Goal: Task Accomplishment & Management: Complete application form

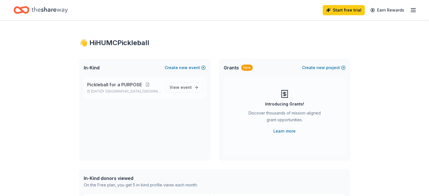
click at [126, 85] on span "Pickleball for a PURPOSE" at bounding box center [114, 84] width 55 height 7
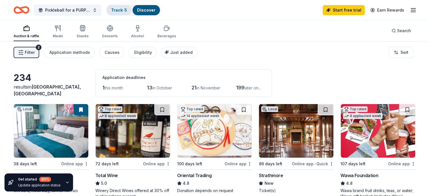
click at [127, 9] on link "Track · 5" at bounding box center [119, 10] width 16 height 5
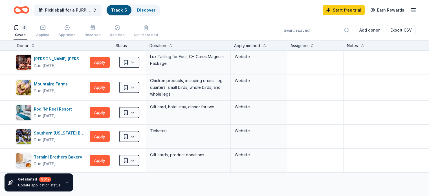
click at [27, 29] on div "5" at bounding box center [24, 28] width 6 height 6
click at [19, 27] on icon "button" at bounding box center [17, 28] width 6 height 6
click at [46, 27] on icon "button" at bounding box center [43, 28] width 6 height 6
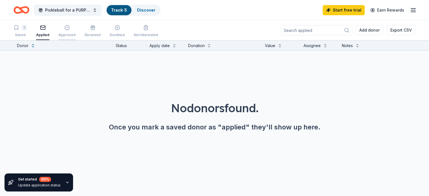
click at [68, 27] on icon "button" at bounding box center [66, 27] width 1 height 1
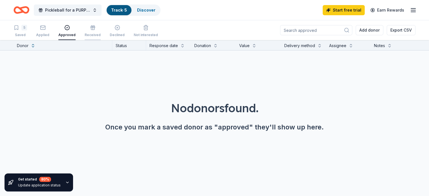
click at [93, 28] on icon "button" at bounding box center [93, 28] width 0 height 3
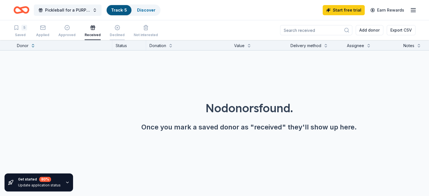
click at [120, 29] on icon "button" at bounding box center [117, 28] width 6 height 6
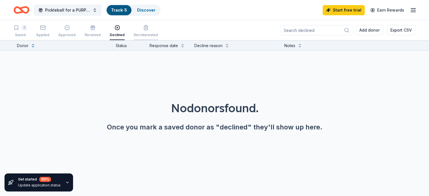
click at [149, 27] on icon "button" at bounding box center [146, 28] width 6 height 6
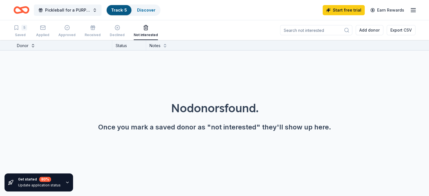
click at [35, 45] on button at bounding box center [33, 45] width 5 height 6
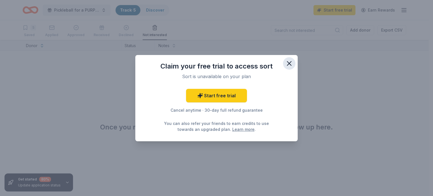
click at [290, 63] on icon "button" at bounding box center [289, 63] width 4 height 4
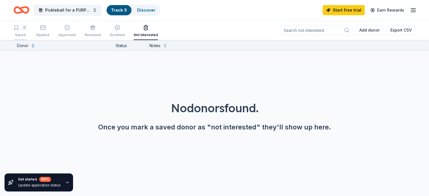
click at [18, 29] on icon "button" at bounding box center [16, 28] width 3 height 4
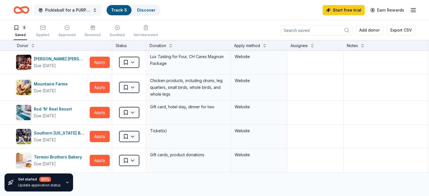
click at [67, 8] on span "Pickleball for a PURPOSE" at bounding box center [67, 10] width 45 height 7
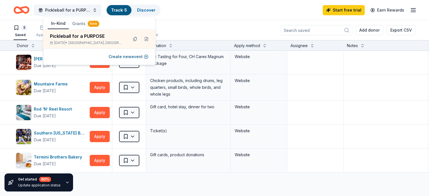
click at [211, 13] on div "Pickleball for a PURPOSE Track · 5 Discover Start free trial Earn Rewards" at bounding box center [215, 9] width 402 height 13
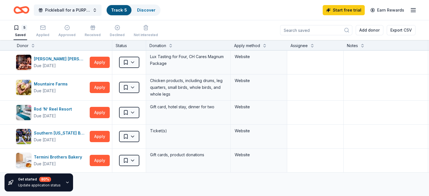
click at [410, 9] on icon "button" at bounding box center [413, 10] width 7 height 7
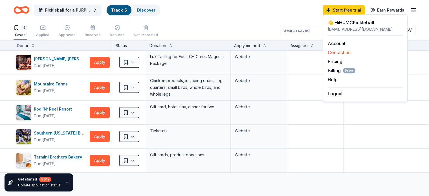
click at [338, 52] on button "Contact us" at bounding box center [339, 52] width 23 height 7
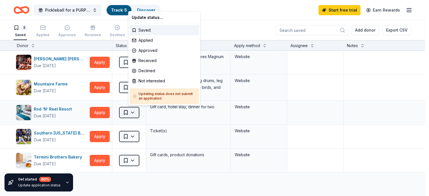
click at [142, 112] on html "Pickleball for a PURPOSE Track · 5 Discover Start free trial Earn Rewards 5 Sav…" at bounding box center [214, 98] width 429 height 196
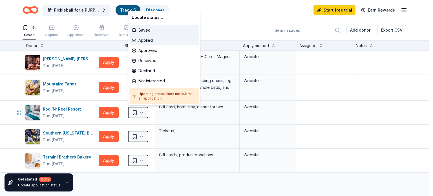
click at [147, 40] on div "Applied" at bounding box center [163, 40] width 69 height 10
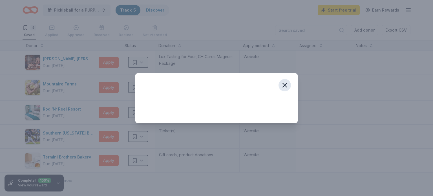
click at [285, 84] on icon "button" at bounding box center [285, 85] width 8 height 8
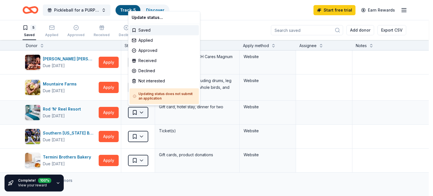
click at [141, 112] on html "Pickleball for a PURPOSE Track · 5 Discover Start free trial Earn Rewards 5 Sav…" at bounding box center [216, 98] width 433 height 196
drag, startPoint x: 225, startPoint y: 3, endPoint x: 248, endPoint y: 6, distance: 23.6
click at [226, 4] on html "Pickleball for a PURPOSE Track · 5 Discover Start free trial $10 in rewards 5 S…" at bounding box center [216, 98] width 433 height 196
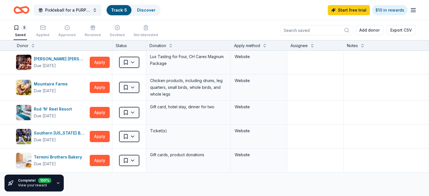
click at [410, 10] on icon "button" at bounding box center [413, 10] width 7 height 7
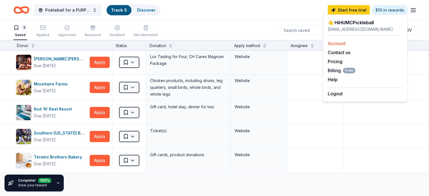
click at [331, 44] on link "Account" at bounding box center [337, 44] width 18 height 6
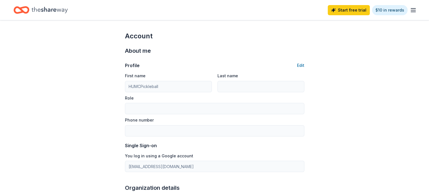
click at [411, 10] on line "button" at bounding box center [413, 10] width 5 height 0
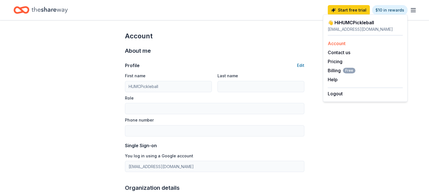
click at [338, 43] on link "Account" at bounding box center [337, 44] width 18 height 6
click at [334, 79] on button "Help" at bounding box center [333, 79] width 10 height 7
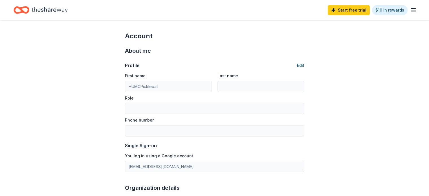
click at [303, 65] on button "Edit" at bounding box center [300, 65] width 7 height 7
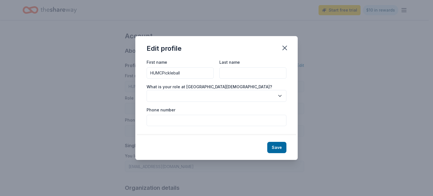
drag, startPoint x: 144, startPoint y: 78, endPoint x: 99, endPoint y: 81, distance: 45.3
click at [129, 77] on div "Edit profile First name HUMCPickleball Last name What is your role at [GEOGRAPH…" at bounding box center [216, 98] width 433 height 196
type input "[PERSON_NAME]"
type input "4436246164"
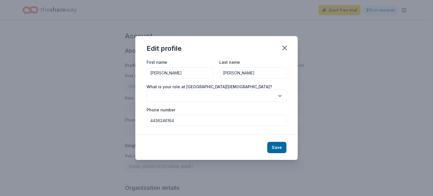
click at [160, 93] on button "button" at bounding box center [217, 96] width 140 height 12
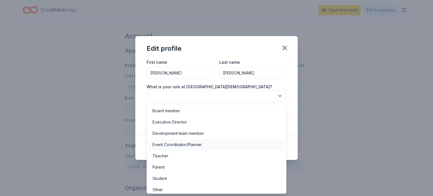
click at [164, 145] on div "Event Coordinator/Planner" at bounding box center [177, 144] width 49 height 7
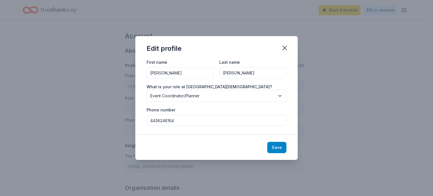
click at [277, 146] on button "Save" at bounding box center [276, 147] width 19 height 11
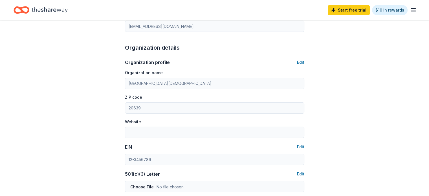
type input "[PERSON_NAME]"
type input "Event Coordinator/Planner"
type input "4436246164"
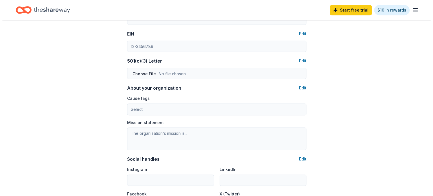
scroll to position [254, 0]
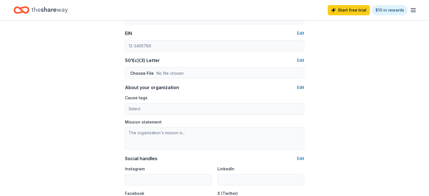
click at [301, 87] on button "Edit" at bounding box center [300, 87] width 7 height 7
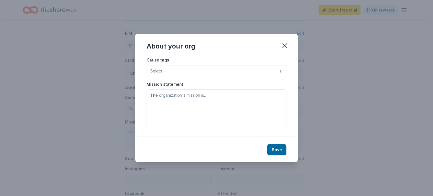
click at [176, 70] on button "Select" at bounding box center [217, 71] width 140 height 12
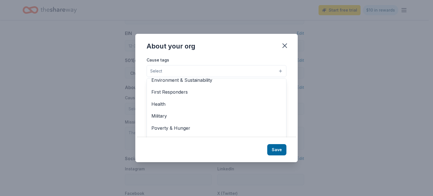
scroll to position [78, 0]
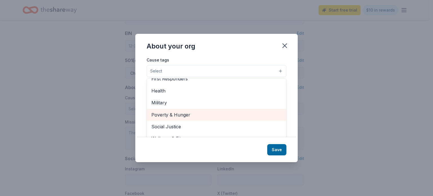
click at [158, 114] on span "Poverty & Hunger" at bounding box center [216, 114] width 130 height 7
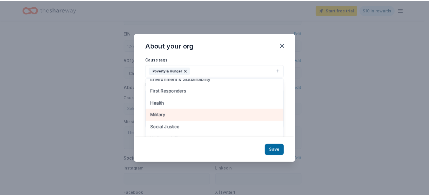
scroll to position [67, 0]
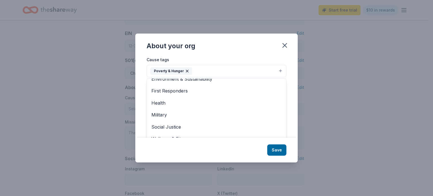
click at [280, 149] on div "About your org Cause tags Poverty & Hunger Animals Art & Culture Children Disas…" at bounding box center [216, 98] width 162 height 129
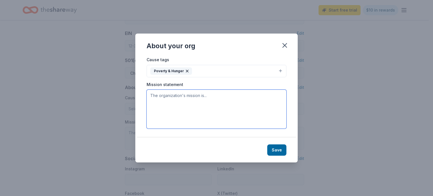
click at [159, 94] on textarea at bounding box center [217, 109] width 140 height 39
type textarea "To make disciples for [PERSON_NAME] and to help the hungry and the homeless."
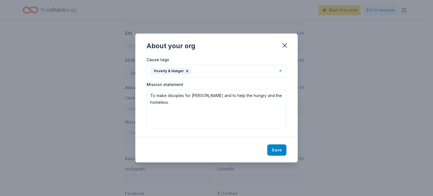
click at [277, 152] on button "Save" at bounding box center [276, 149] width 19 height 11
type textarea "To make disciples for [PERSON_NAME] and to help the hungry and the homeless."
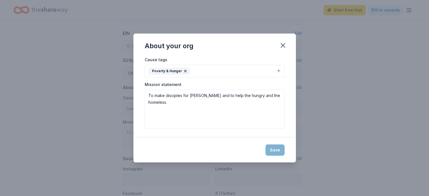
click at [276, 149] on div "Save" at bounding box center [214, 150] width 162 height 25
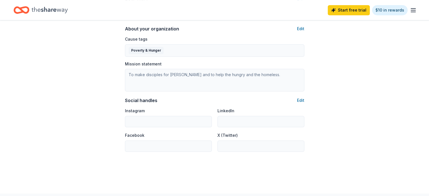
scroll to position [350, 0]
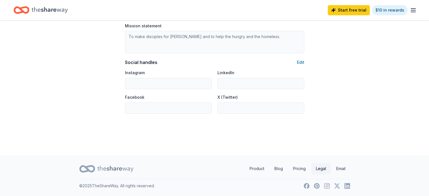
click at [319, 170] on link "Legal" at bounding box center [320, 168] width 19 height 11
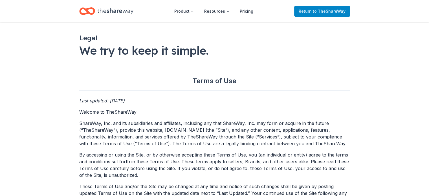
click at [318, 12] on span "to TheShareWay" at bounding box center [329, 11] width 33 height 5
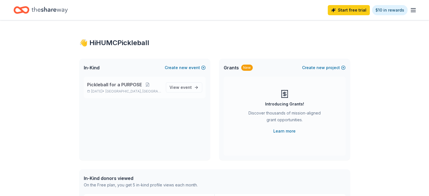
click at [113, 85] on span "Pickleball for a PURPOSE" at bounding box center [114, 84] width 55 height 7
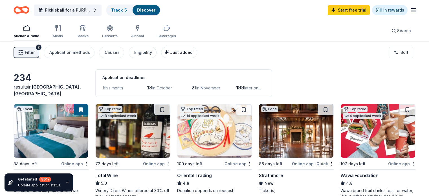
click at [186, 54] on span "Just added" at bounding box center [181, 52] width 23 height 5
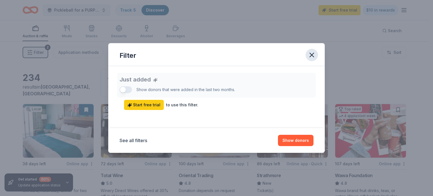
click at [313, 56] on icon "button" at bounding box center [312, 55] width 4 height 4
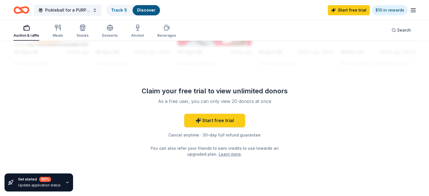
scroll to position [568, 0]
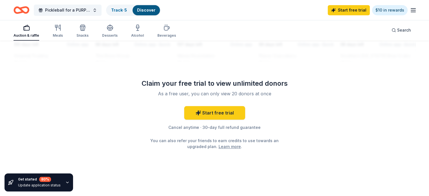
click at [67, 182] on icon "button" at bounding box center [67, 182] width 2 height 1
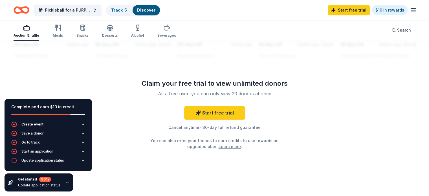
click at [36, 141] on div "Go to track" at bounding box center [30, 142] width 18 height 5
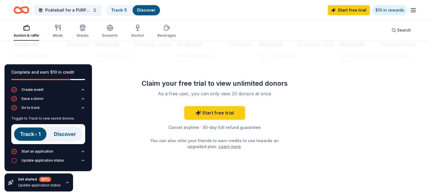
click at [28, 134] on img at bounding box center [48, 134] width 74 height 20
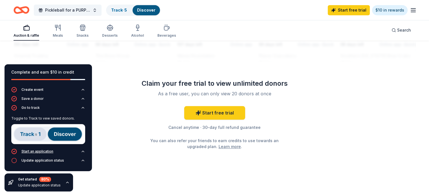
click at [83, 151] on icon "button" at bounding box center [83, 151] width 5 height 5
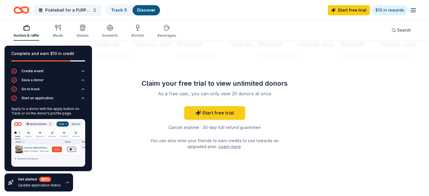
click at [65, 182] on icon "button" at bounding box center [67, 182] width 5 height 5
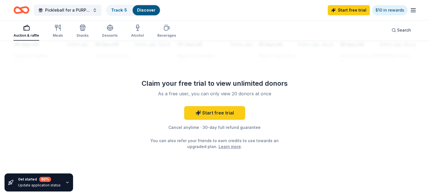
drag, startPoint x: 66, startPoint y: 180, endPoint x: 57, endPoint y: 179, distance: 8.8
click at [65, 180] on div "Get started 80 % Update application status" at bounding box center [39, 182] width 69 height 18
click at [43, 181] on div "80 %" at bounding box center [45, 179] width 12 height 5
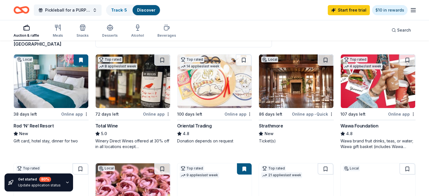
scroll to position [56, 0]
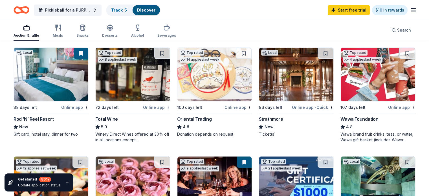
click at [78, 107] on div "Online app" at bounding box center [74, 107] width 27 height 7
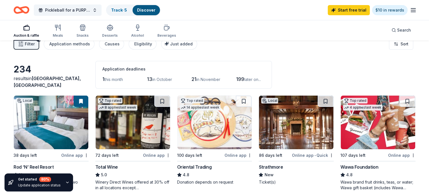
scroll to position [0, 0]
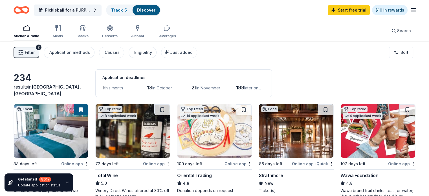
click at [410, 9] on icon "button" at bounding box center [413, 10] width 7 height 7
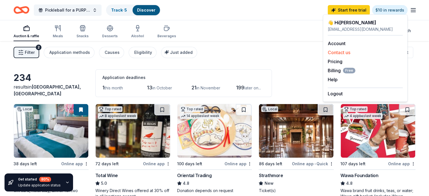
click at [335, 51] on button "Contact us" at bounding box center [339, 52] width 23 height 7
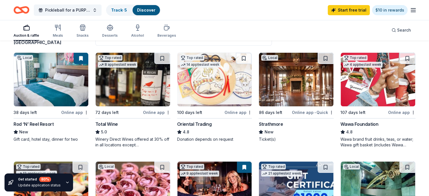
scroll to position [56, 0]
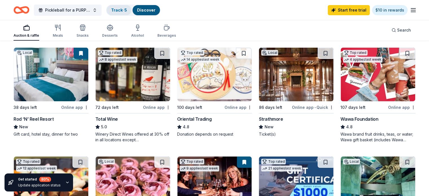
click at [124, 11] on link "Track · 5" at bounding box center [119, 10] width 16 height 5
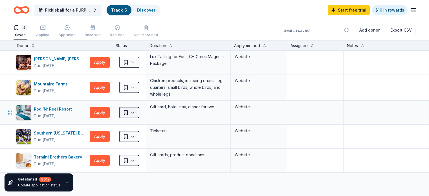
click at [143, 110] on html "Pickleball for a PURPOSE Track · 5 Discover Start free trial $10 in rewards 5 S…" at bounding box center [214, 98] width 429 height 196
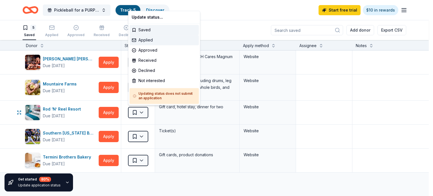
click at [147, 39] on div "Applied" at bounding box center [163, 40] width 69 height 10
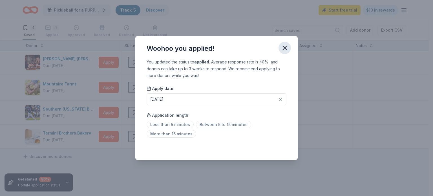
click at [283, 48] on icon "button" at bounding box center [285, 48] width 8 height 8
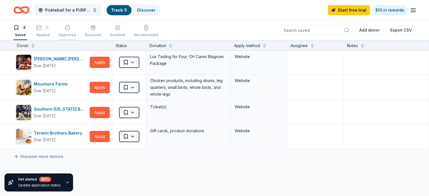
click at [70, 28] on icon "button" at bounding box center [67, 27] width 5 height 5
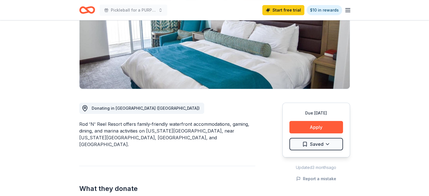
scroll to position [85, 0]
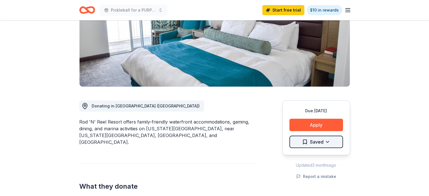
click at [315, 111] on html "Pickleball for a PURPOSE Start free trial $10 in rewards Due in 38 days Share R…" at bounding box center [214, 13] width 429 height 196
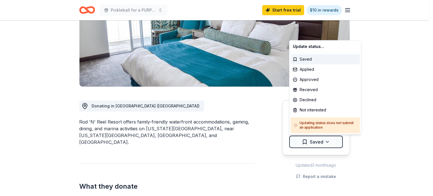
click at [153, 111] on html "Pickleball for a PURPOSE Start free trial $10 in rewards Due in 38 days Share R…" at bounding box center [216, 13] width 433 height 196
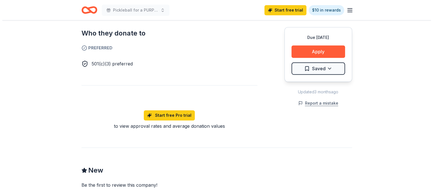
scroll to position [226, 0]
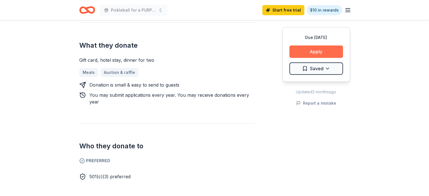
click at [316, 52] on button "Apply" at bounding box center [316, 51] width 54 height 12
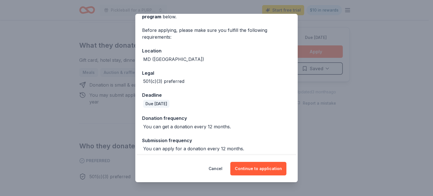
scroll to position [38, 0]
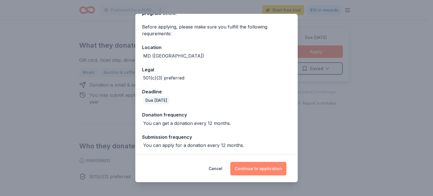
click at [255, 169] on button "Continue to application" at bounding box center [258, 169] width 56 height 14
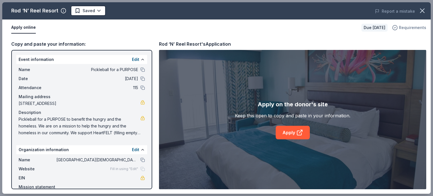
click at [414, 27] on span "Requirements" at bounding box center [412, 27] width 27 height 7
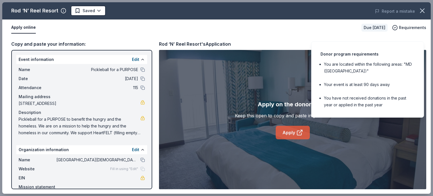
click at [291, 132] on link "Apply" at bounding box center [293, 133] width 34 height 14
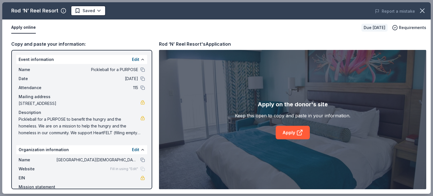
scroll to position [0, 0]
